Goal: Information Seeking & Learning: Learn about a topic

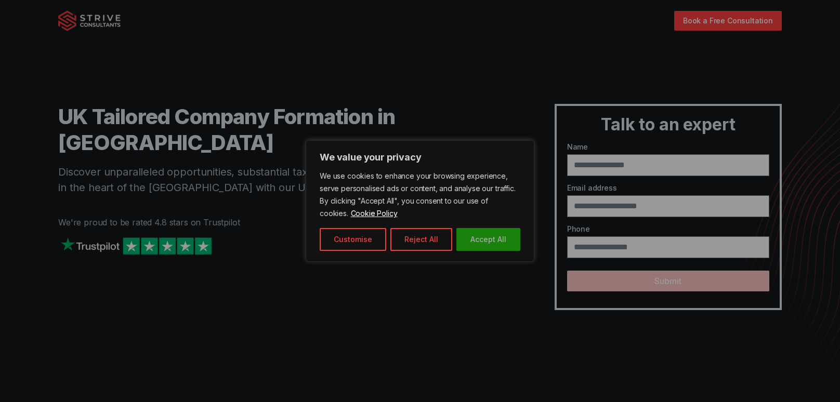
click at [489, 235] on button "Accept All" at bounding box center [489, 239] width 64 height 23
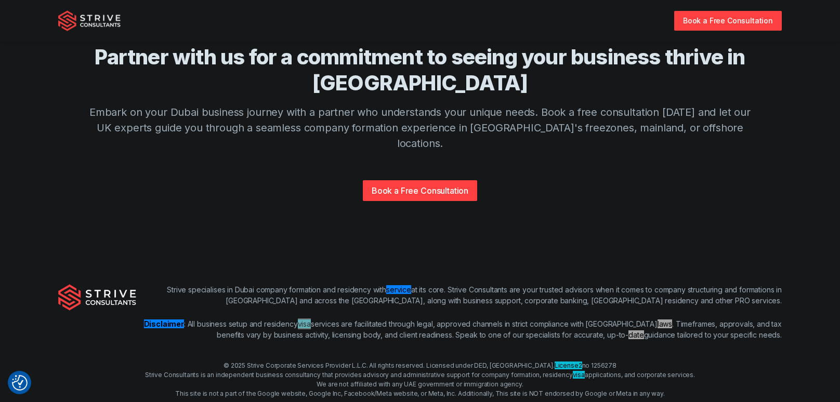
scroll to position [2518, 0]
click at [363, 170] on div "Partner with us for a commitment to seeing your business thrive in [GEOGRAPHIC_…" at bounding box center [420, 147] width 666 height 207
click at [378, 165] on div "Partner with us for a commitment to seeing your business thrive in [GEOGRAPHIC_…" at bounding box center [420, 147] width 666 height 207
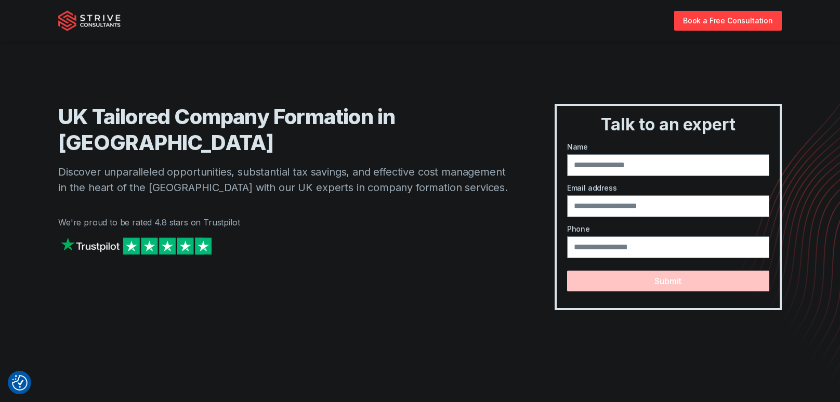
click at [562, 102] on div "UK Tailored Company Formation in [GEOGRAPHIC_DATA] Discover unparalleled opport…" at bounding box center [420, 166] width 724 height 290
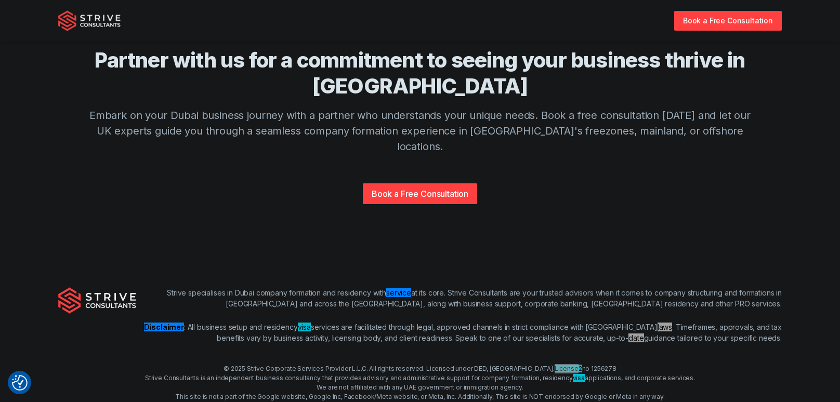
scroll to position [2518, 0]
